Goal: Task Accomplishment & Management: Manage account settings

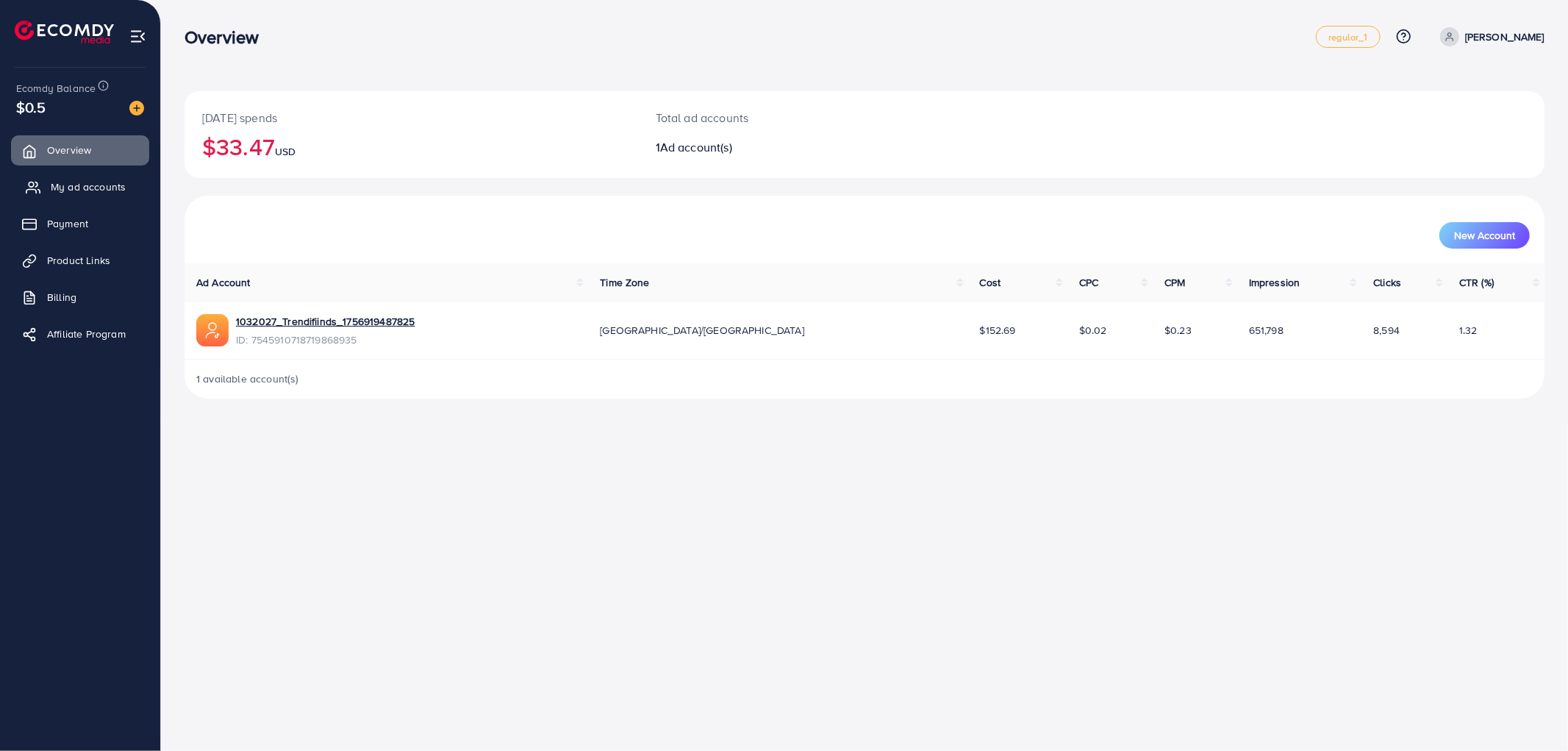
click at [111, 182] on span "My ad accounts" at bounding box center [88, 186] width 75 height 14
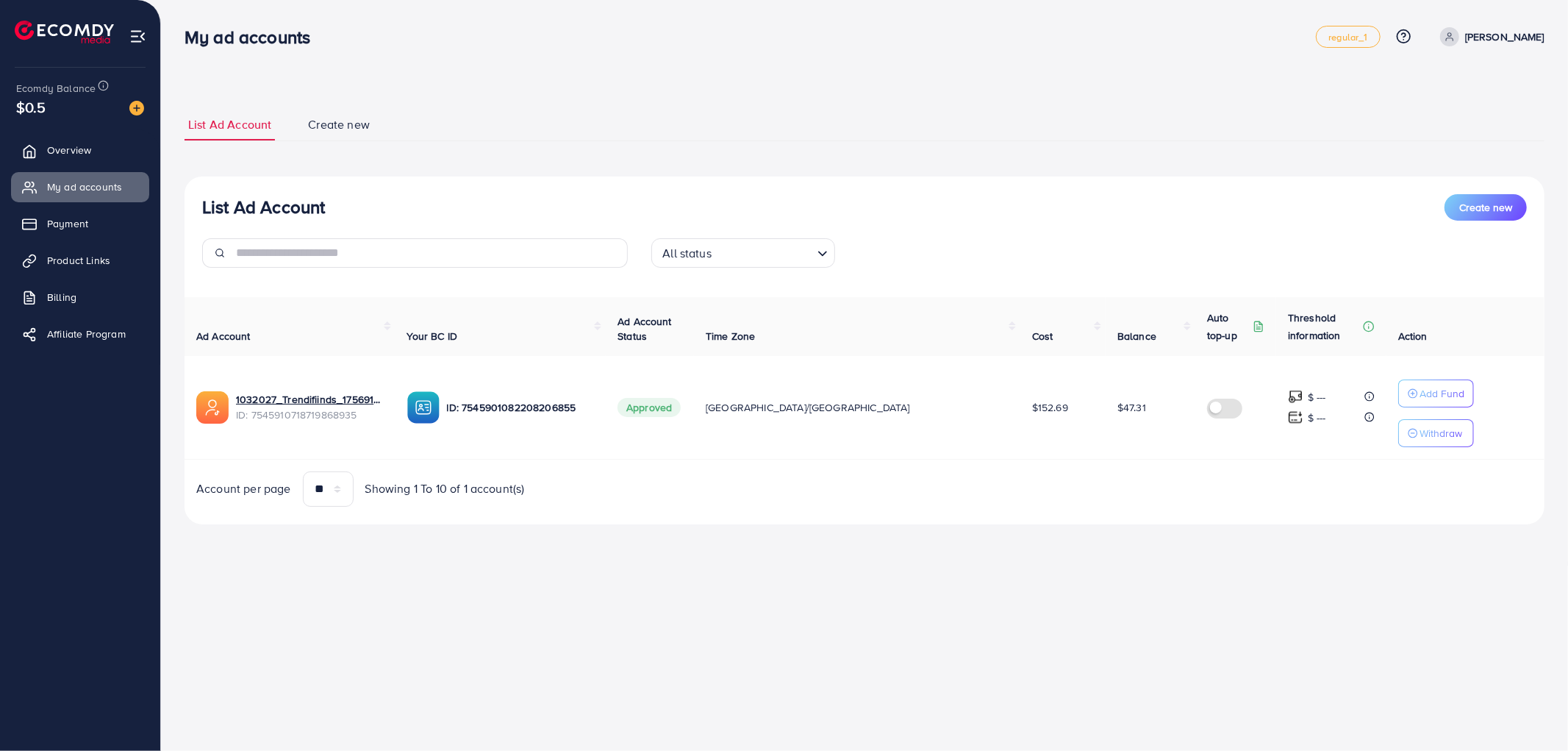
click at [292, 391] on div "1032027_Trendifiinds_1756919487825 ID: 7545910718719868935" at bounding box center [290, 407] width 187 height 32
click at [320, 412] on span "ID: 7545910718719868935" at bounding box center [309, 414] width 148 height 14
click at [327, 405] on link "1032027_Trendifiinds_1756919487825" at bounding box center [309, 399] width 148 height 14
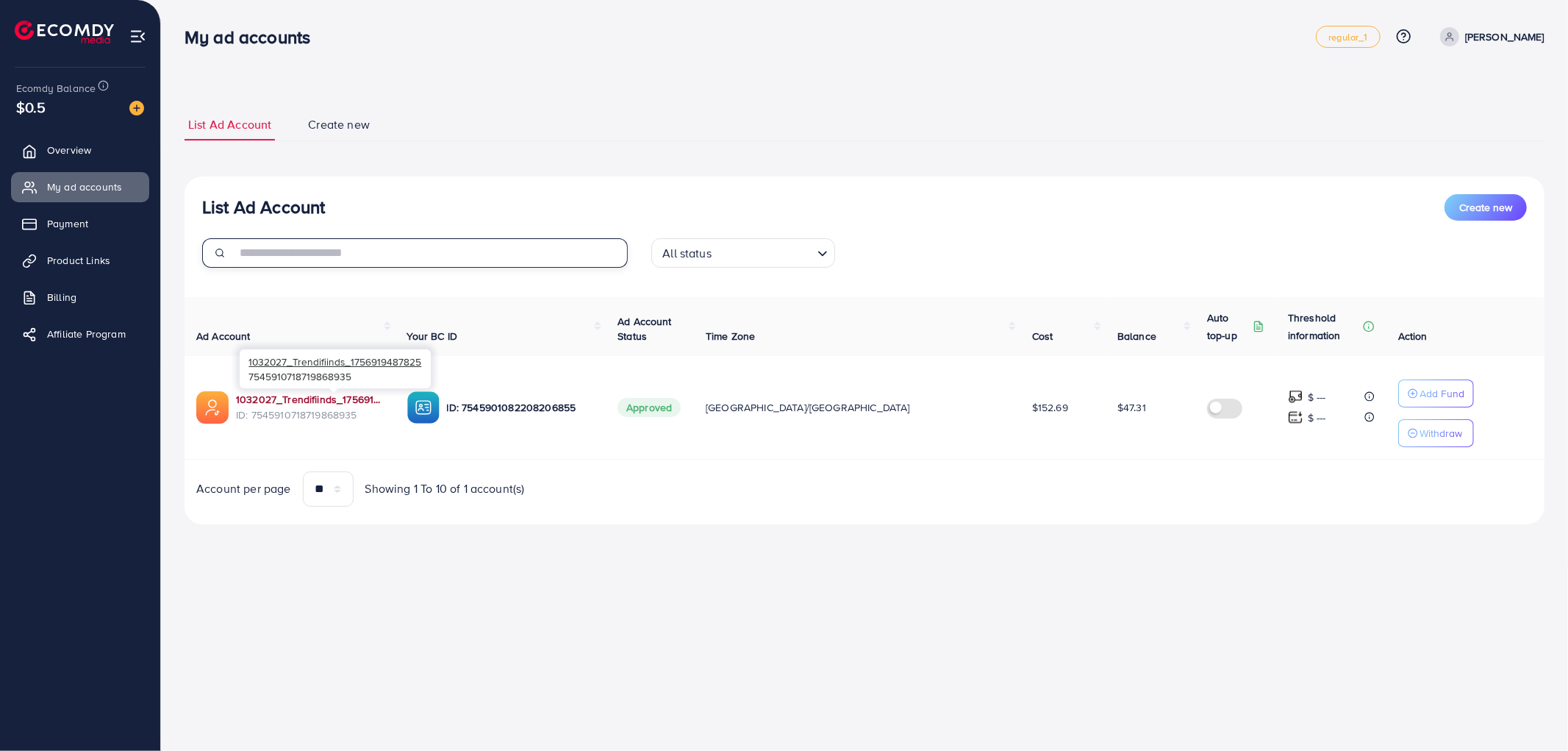
type input "**********"
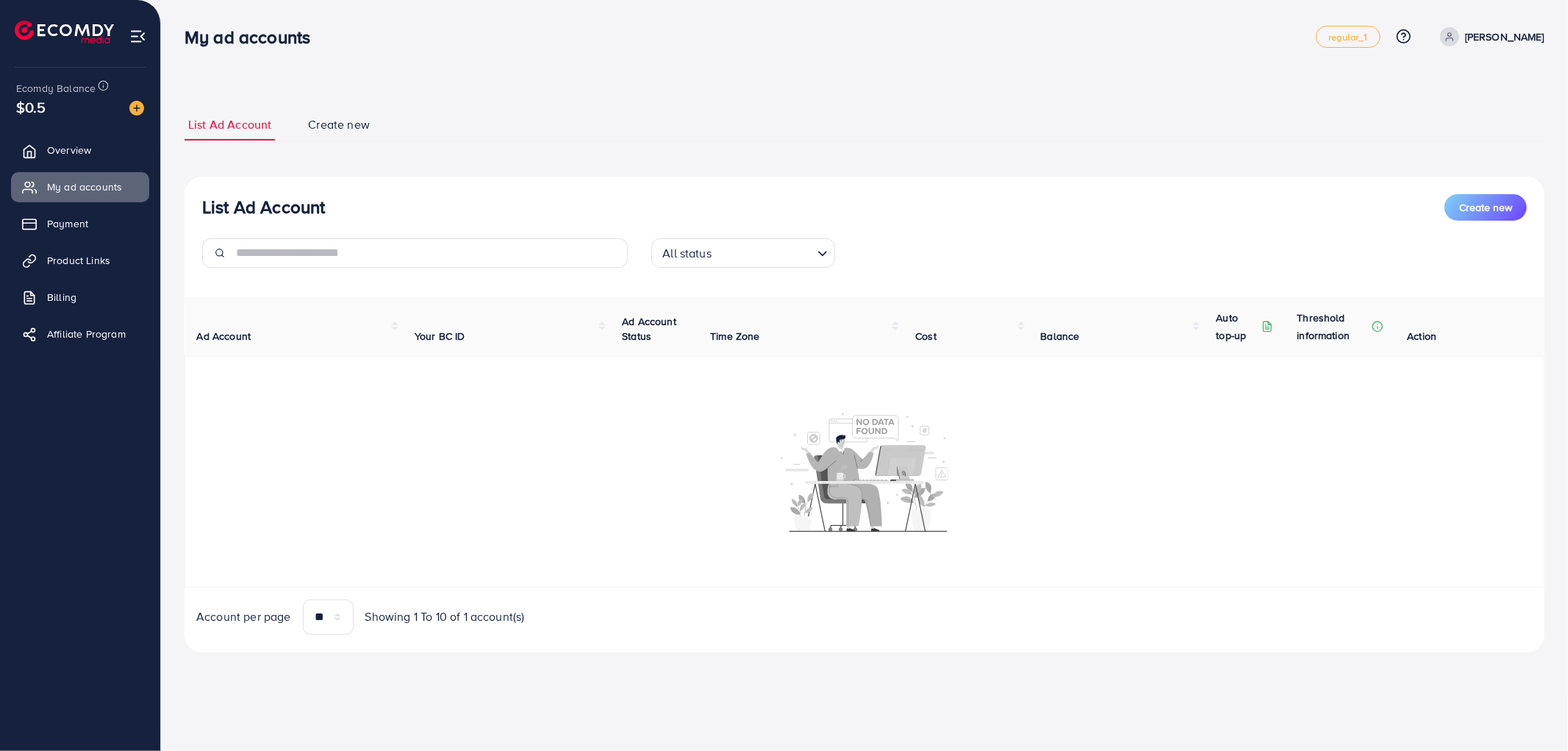
click at [562, 192] on div "List Ad Account Create new All status Loading... Ad Account Your BC ID Ad Accou…" at bounding box center [865, 414] width 1360 height 476
click at [484, 256] on input "text" at bounding box center [431, 253] width 392 height 30
click at [728, 242] on input "Search for option" at bounding box center [735, 253] width 154 height 23
click at [611, 218] on div "List Ad Account Create new" at bounding box center [864, 207] width 1325 height 26
click at [54, 209] on link "Payment" at bounding box center [80, 223] width 138 height 30
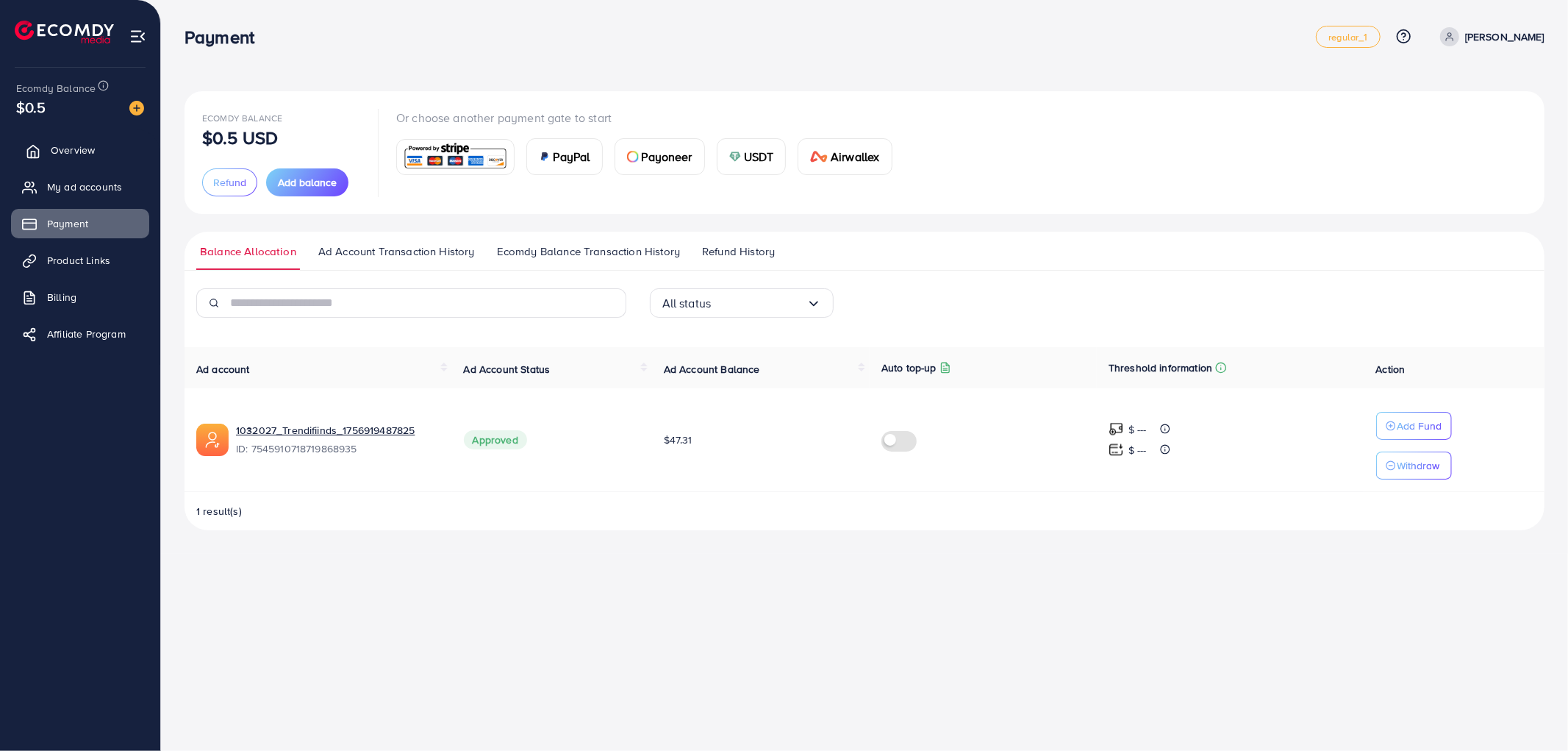
click at [72, 135] on link "Overview" at bounding box center [80, 150] width 138 height 30
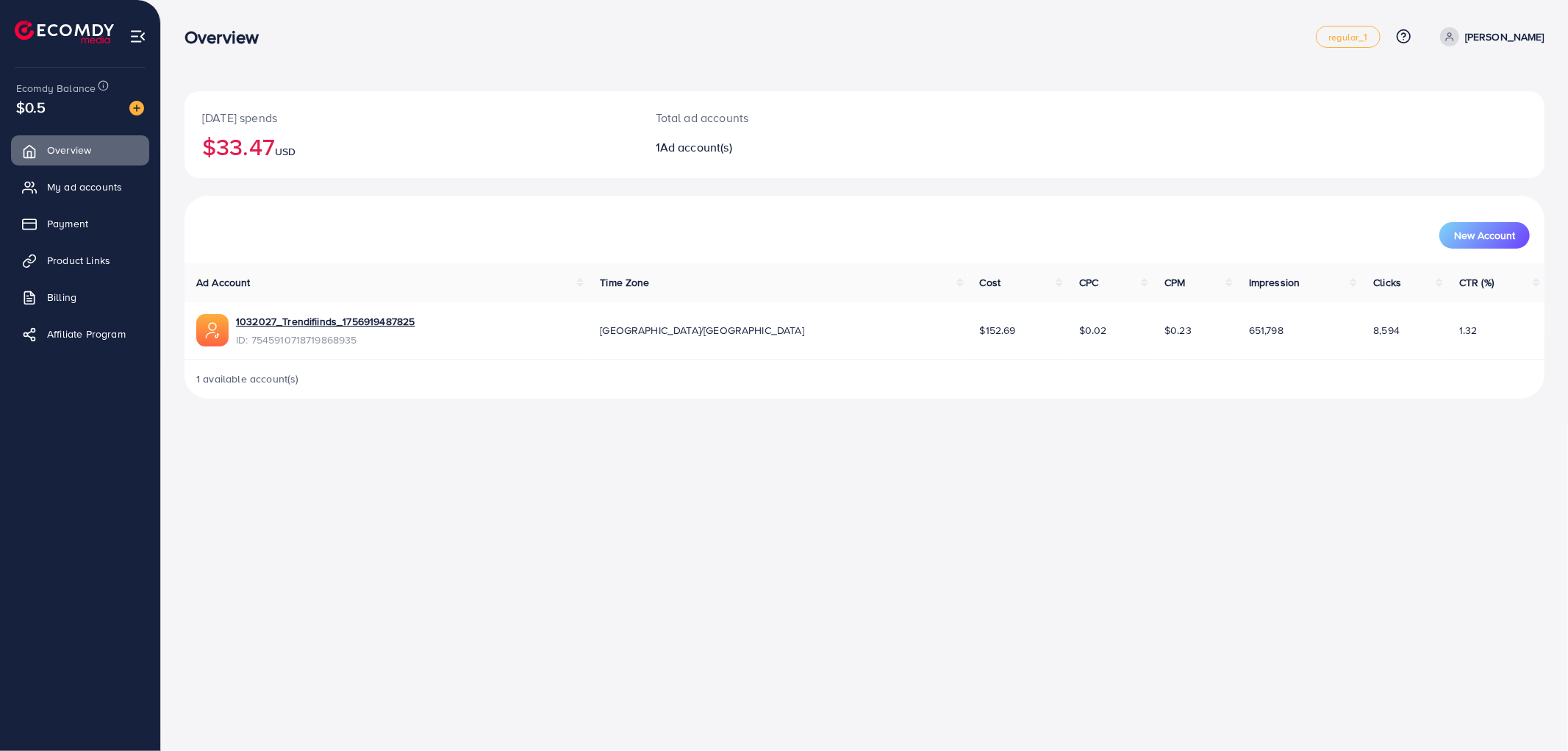
click at [100, 168] on ul "Overview My ad accounts Payment Product Links Billing Affiliate Program" at bounding box center [80, 247] width 160 height 235
click at [101, 193] on span "My ad accounts" at bounding box center [88, 186] width 75 height 14
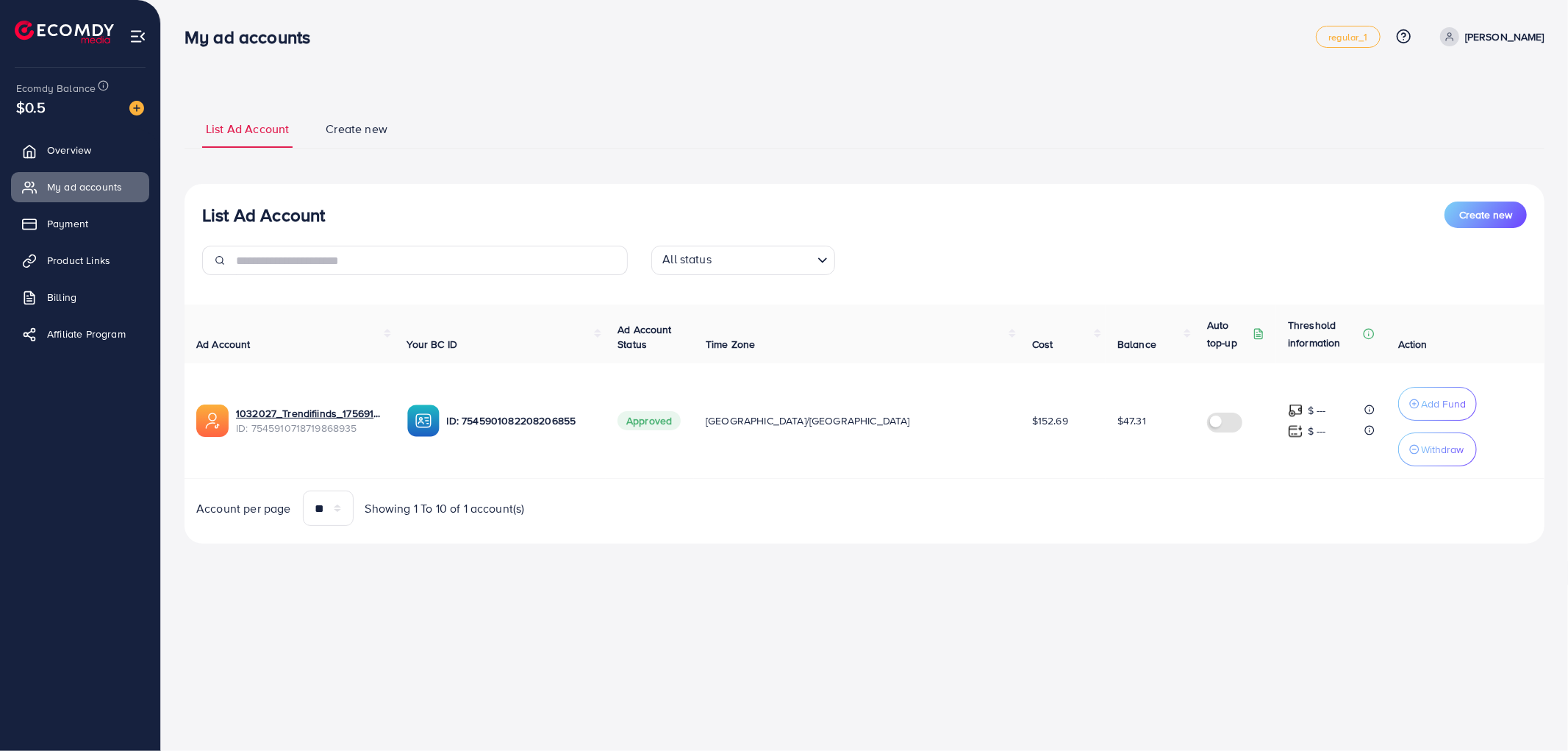
click at [1117, 421] on span "$47.31" at bounding box center [1131, 420] width 29 height 14
click at [1020, 438] on td "$152.69" at bounding box center [1062, 421] width 85 height 116
click at [1032, 422] on span "$152.69" at bounding box center [1050, 420] width 36 height 14
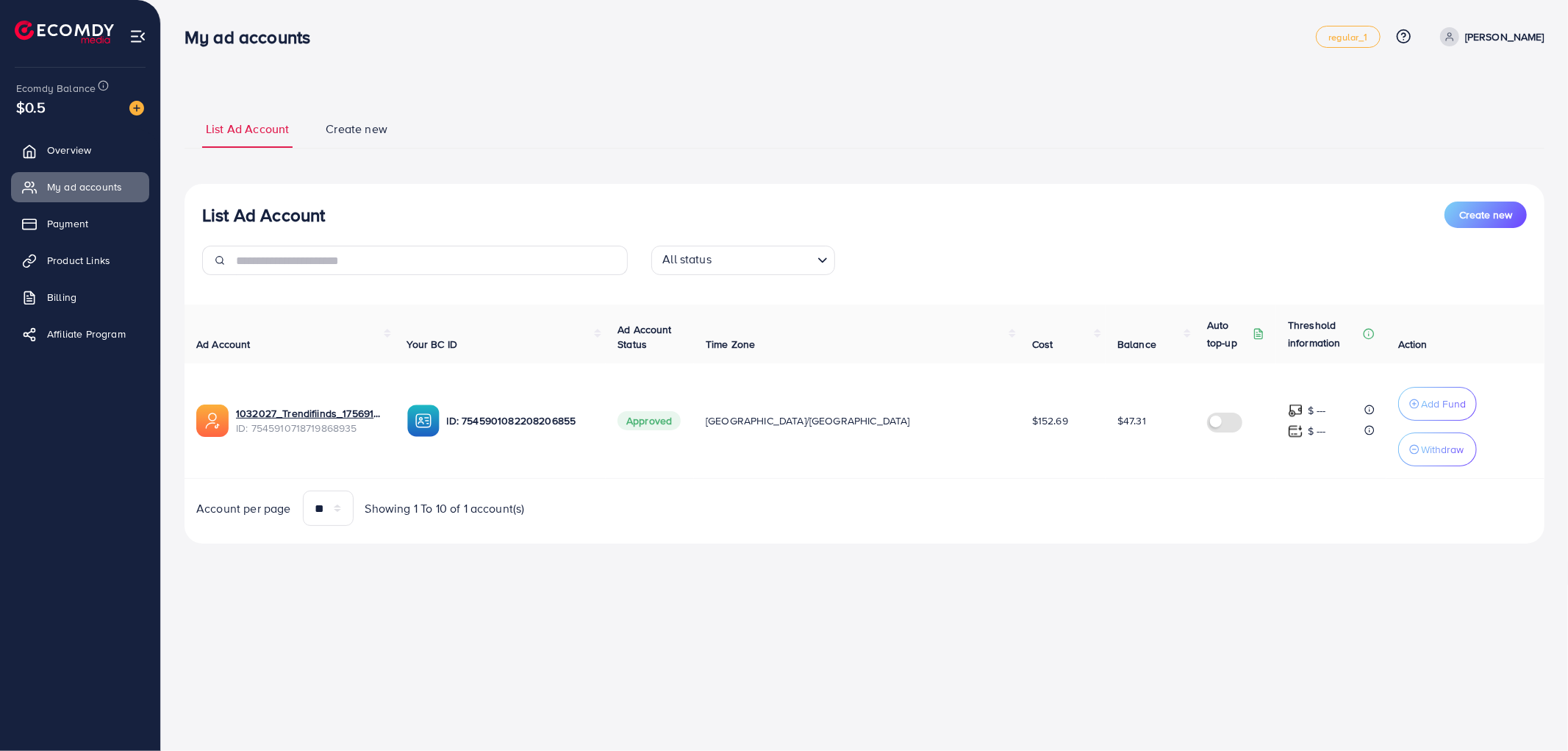
click at [1020, 449] on td "$152.69" at bounding box center [1062, 421] width 85 height 116
click at [128, 108] on div at bounding box center [130, 107] width 26 height 17
click at [133, 108] on img at bounding box center [136, 107] width 14 height 14
